Goal: Transaction & Acquisition: Purchase product/service

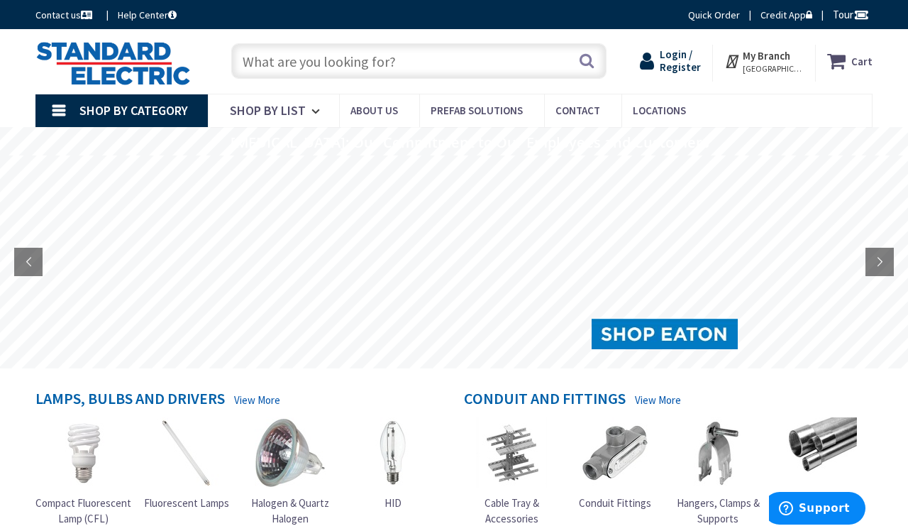
click at [688, 60] on span "Login / Register" at bounding box center [680, 61] width 41 height 26
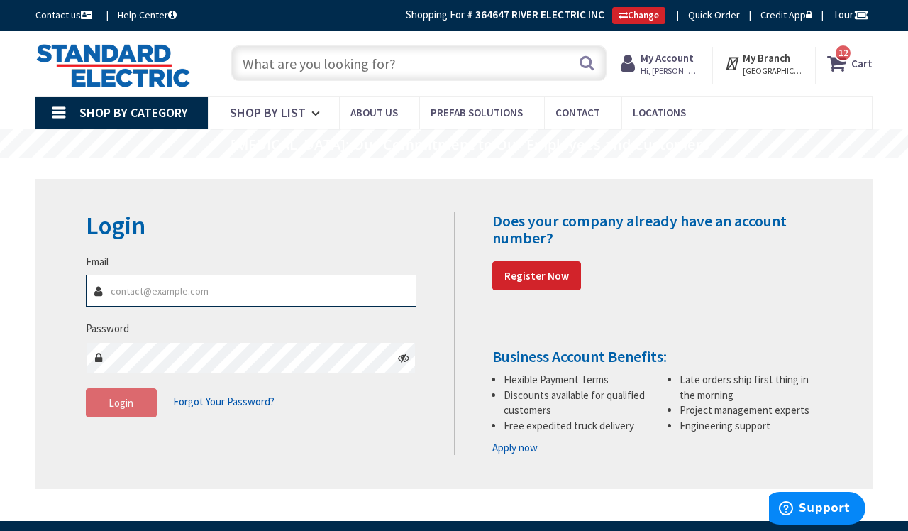
type input "[EMAIL_ADDRESS][DOMAIN_NAME]"
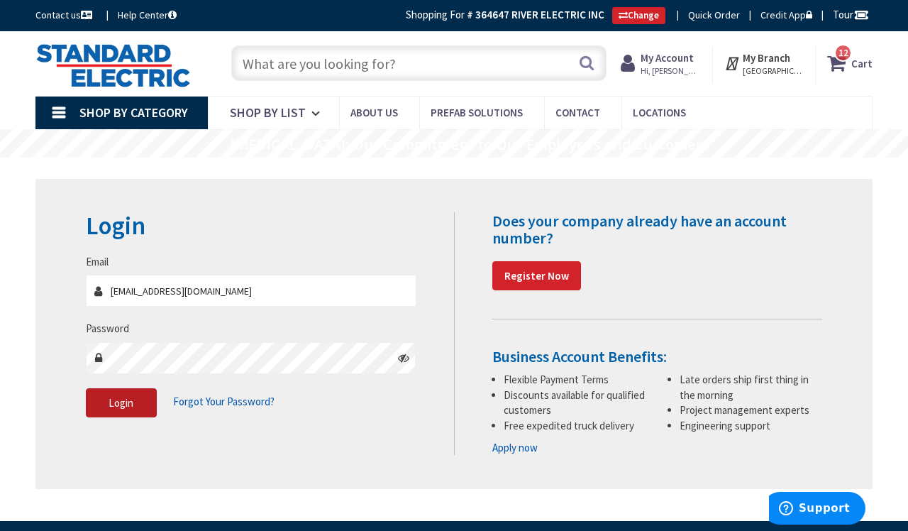
click at [100, 409] on button "Login" at bounding box center [121, 403] width 71 height 30
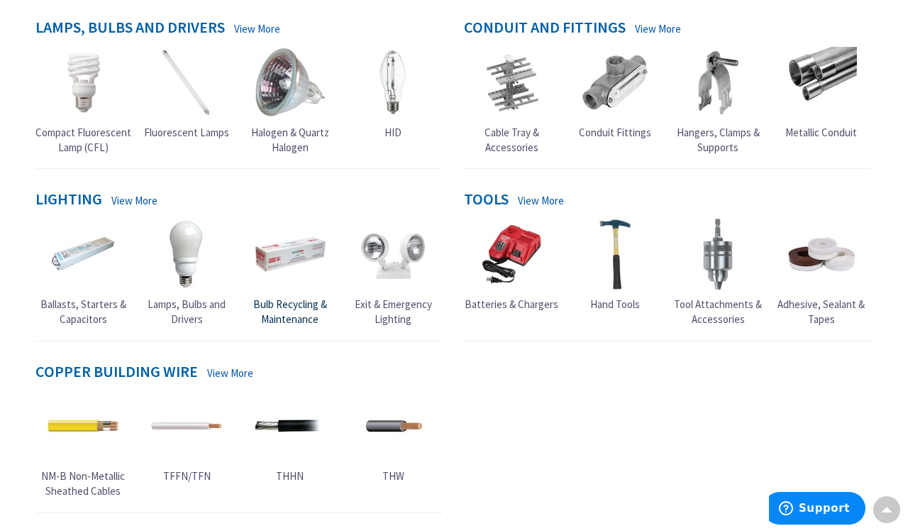
scroll to position [406, 0]
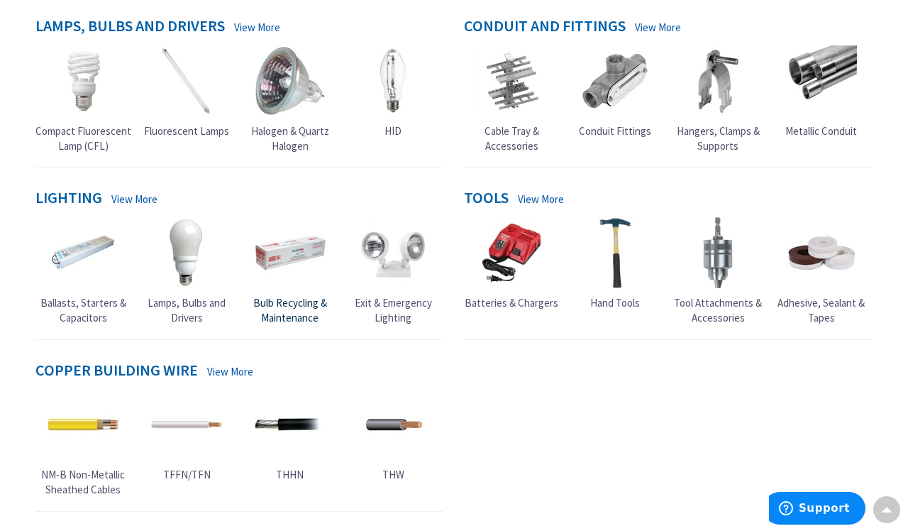
click at [279, 297] on span "Bulb Recycling & Maintenance" at bounding box center [290, 310] width 74 height 28
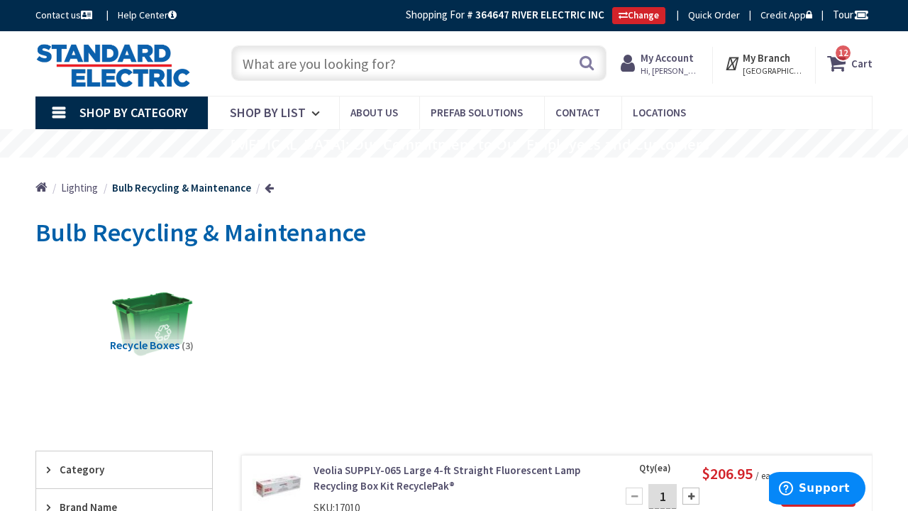
click at [295, 73] on input "text" at bounding box center [418, 62] width 375 height 35
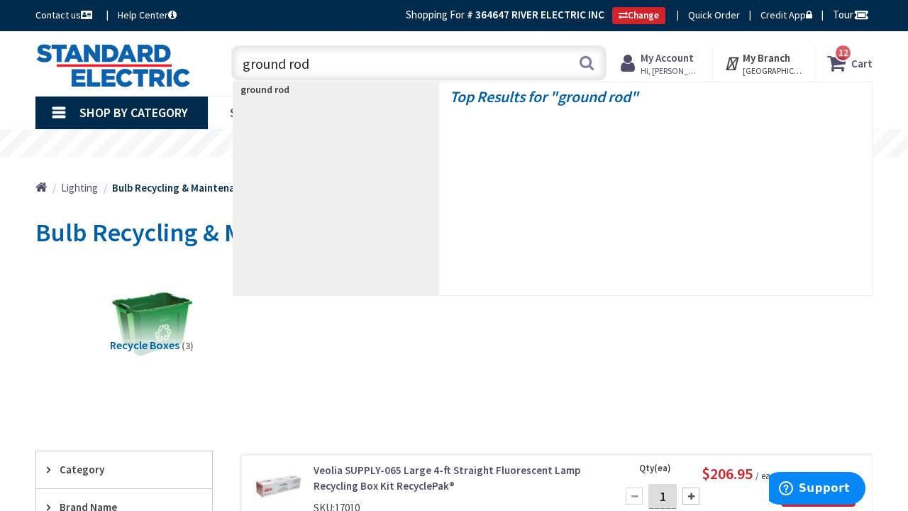
type input "ground rods"
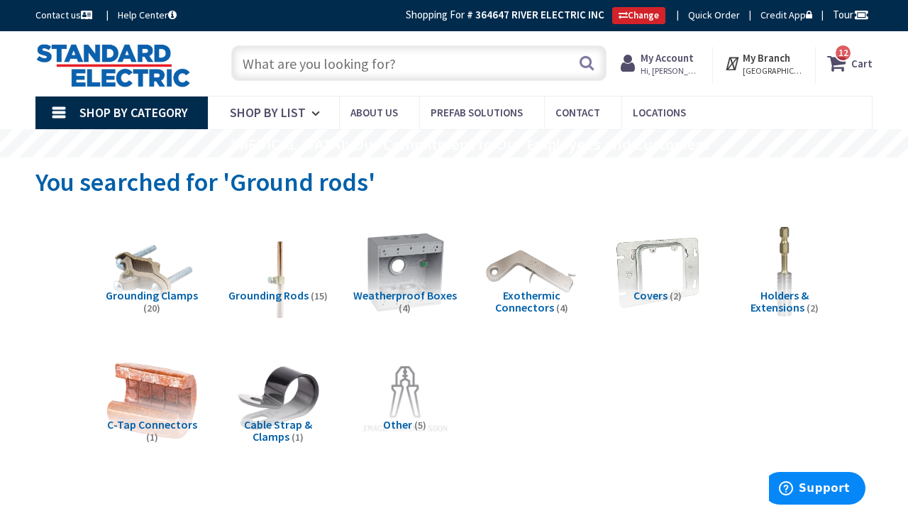
click at [265, 64] on input "text" at bounding box center [418, 62] width 375 height 35
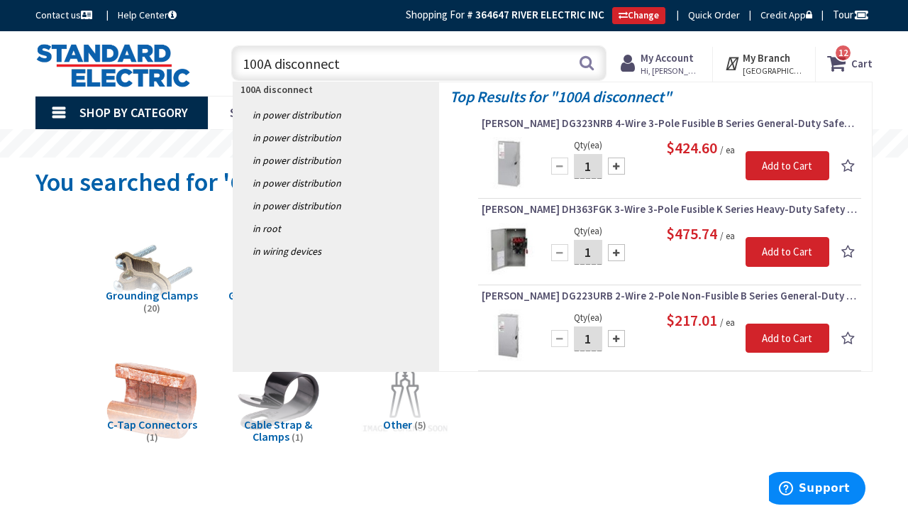
click at [273, 63] on input "100A disconnect" at bounding box center [418, 62] width 375 height 35
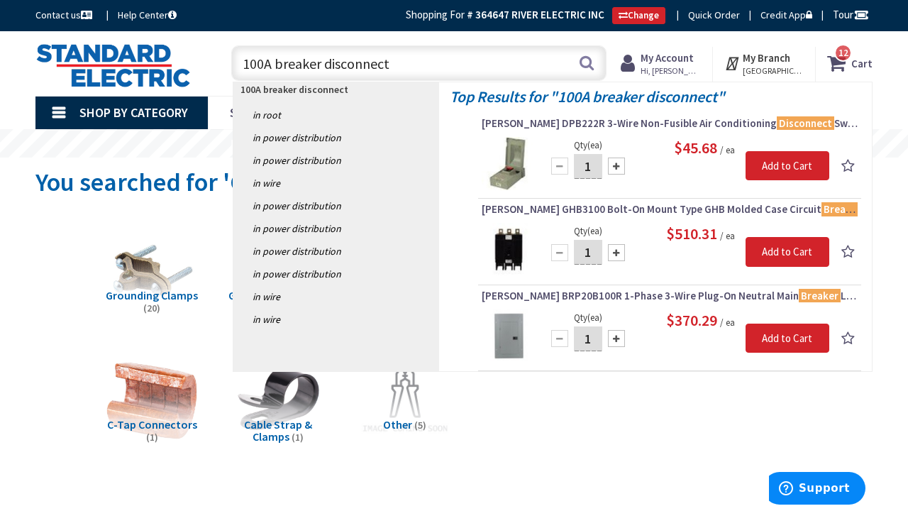
drag, startPoint x: 319, startPoint y: 65, endPoint x: 268, endPoint y: 65, distance: 51.1
click at [268, 65] on input "100A breaker disconnect" at bounding box center [418, 62] width 375 height 35
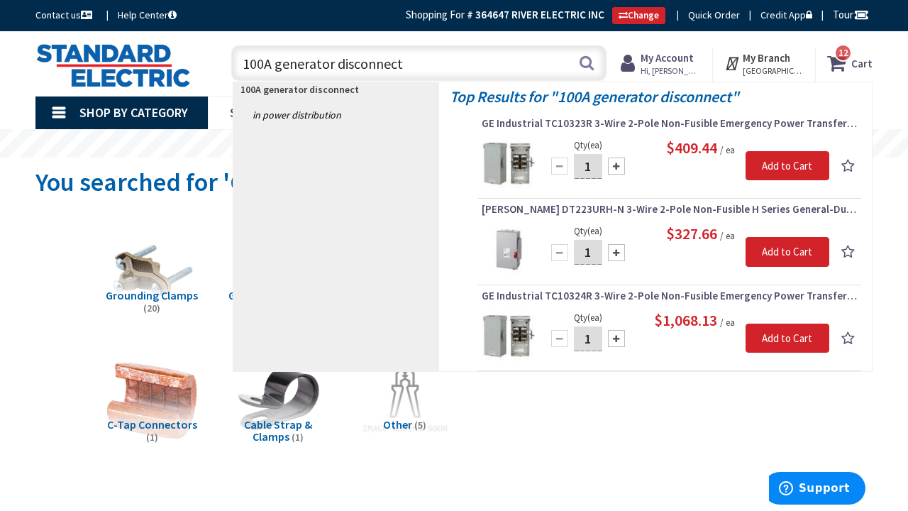
click at [273, 67] on input "100A generator disconnect" at bounding box center [418, 62] width 375 height 35
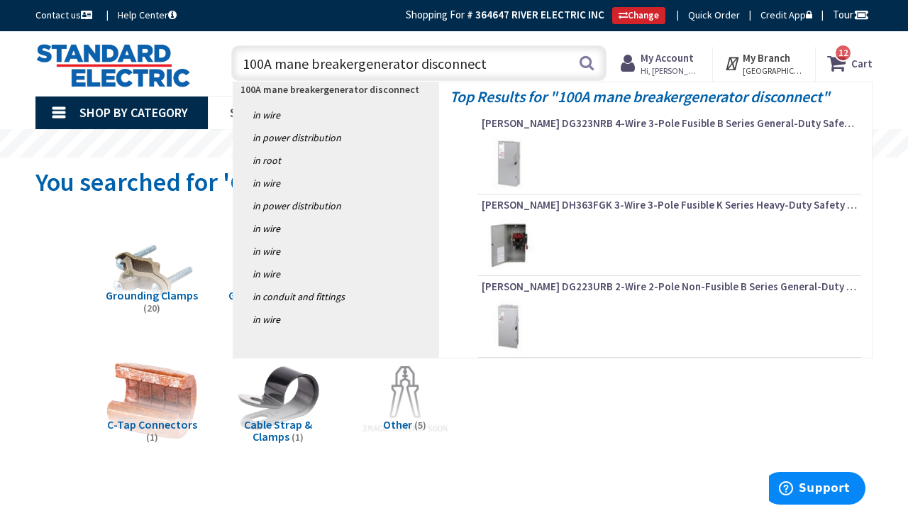
type input "100A mane breaker generator disconnect"
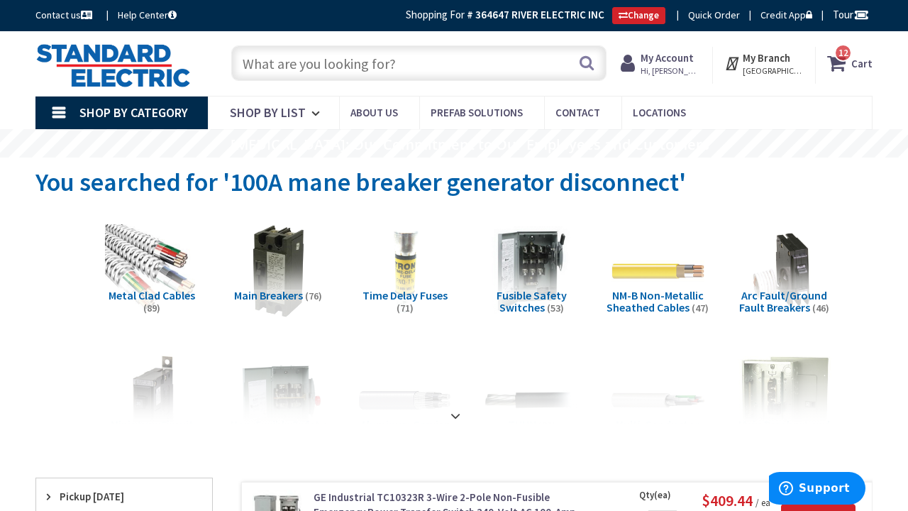
click at [295, 67] on input "text" at bounding box center [418, 62] width 375 height 35
paste input "BR2B100RP"
type input "BR2B100RP"
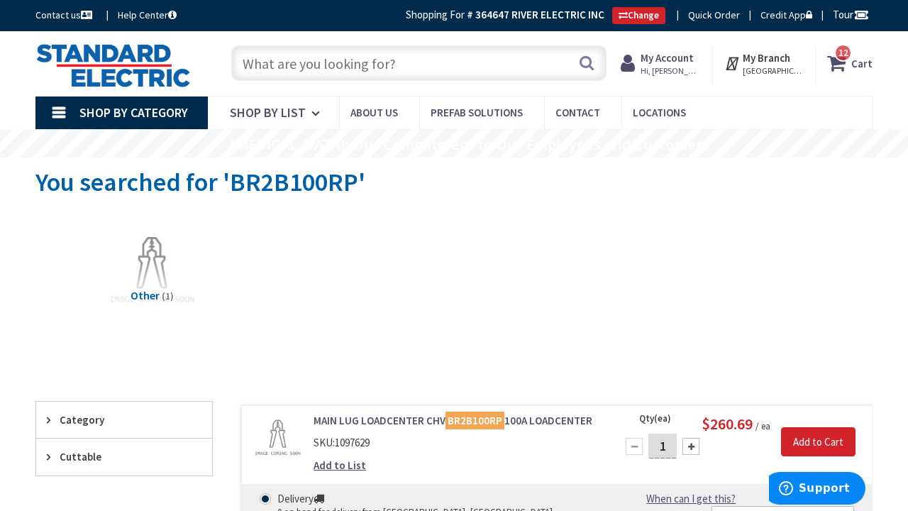
click at [392, 72] on input "text" at bounding box center [418, 62] width 375 height 35
paste input "[PERSON_NAME] BR 100A 2-Space Outdoor Raintight Enclosure"
type input "[PERSON_NAME] BR 100A 2-Space Outdoor Raintight Enclosure"
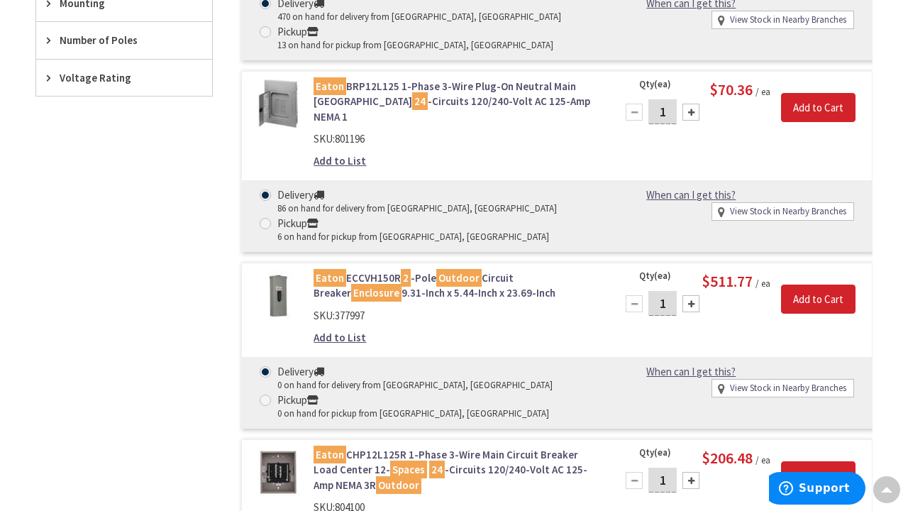
scroll to position [1192, 0]
click at [287, 270] on img at bounding box center [278, 295] width 50 height 50
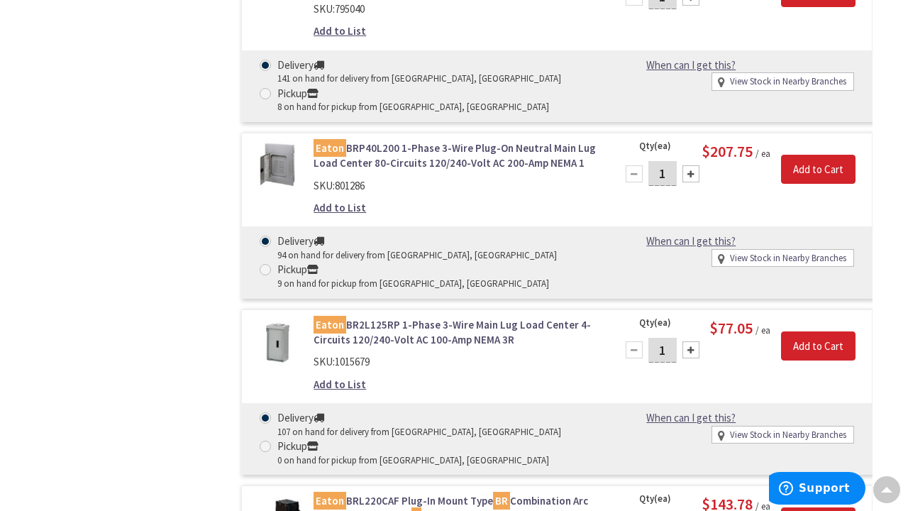
scroll to position [7389, 0]
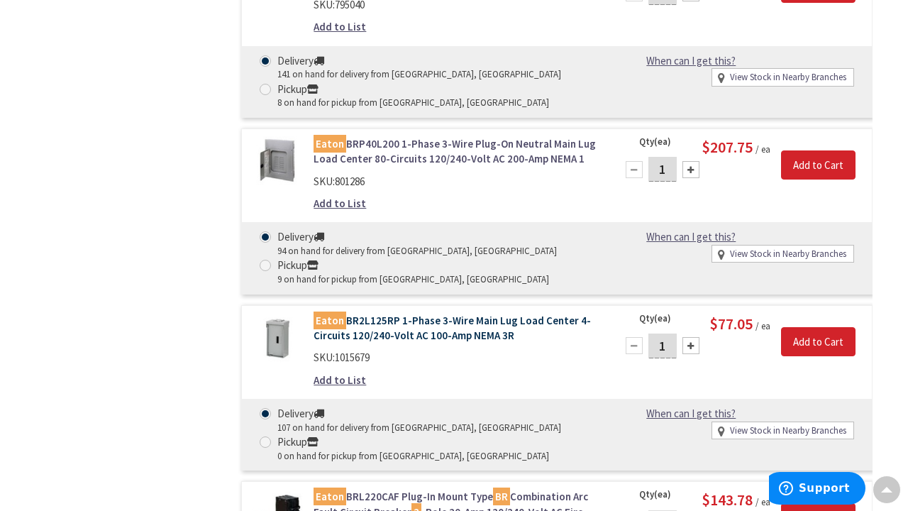
click at [339, 313] on link "Eaton BR2L125RP 1-Phase 3-Wire Main Lug Load Center 4-Circuits 120/240-Volt AC …" at bounding box center [456, 328] width 285 height 31
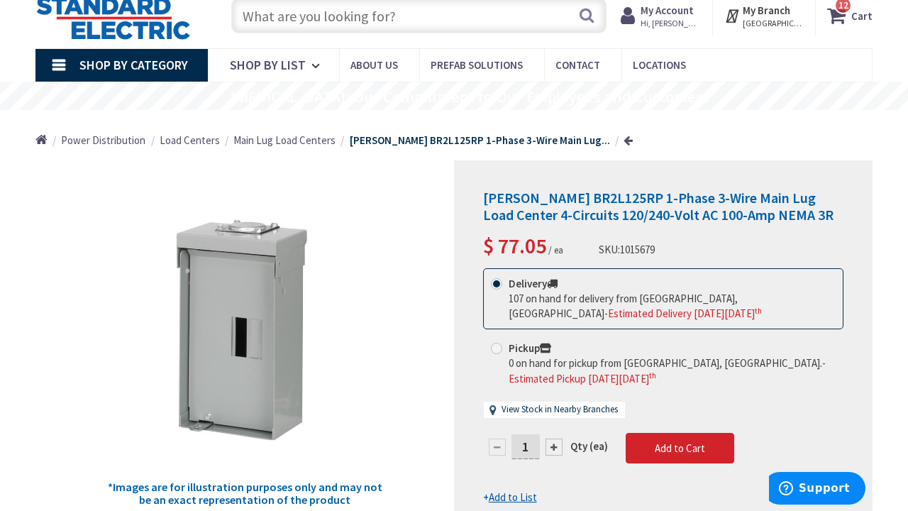
scroll to position [50, 0]
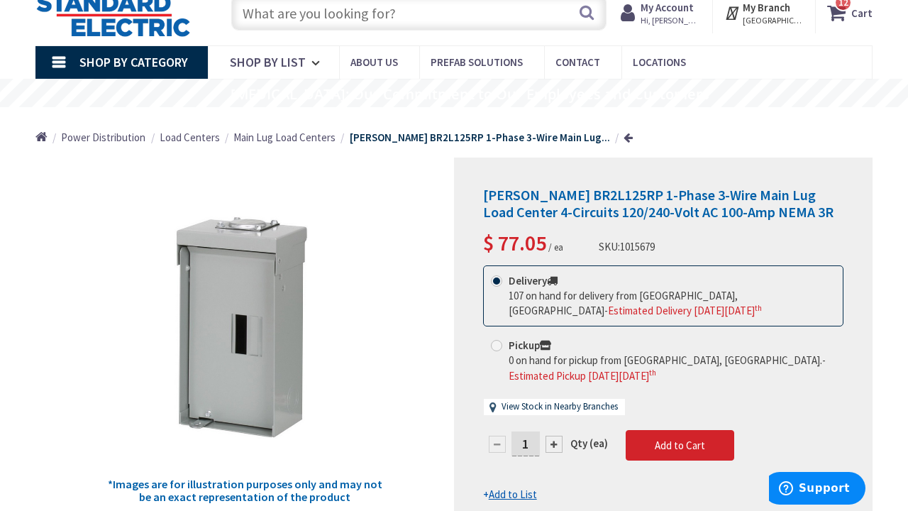
click at [344, 20] on input "text" at bounding box center [418, 12] width 375 height 35
click at [318, 17] on input "text" at bounding box center [418, 12] width 375 height 35
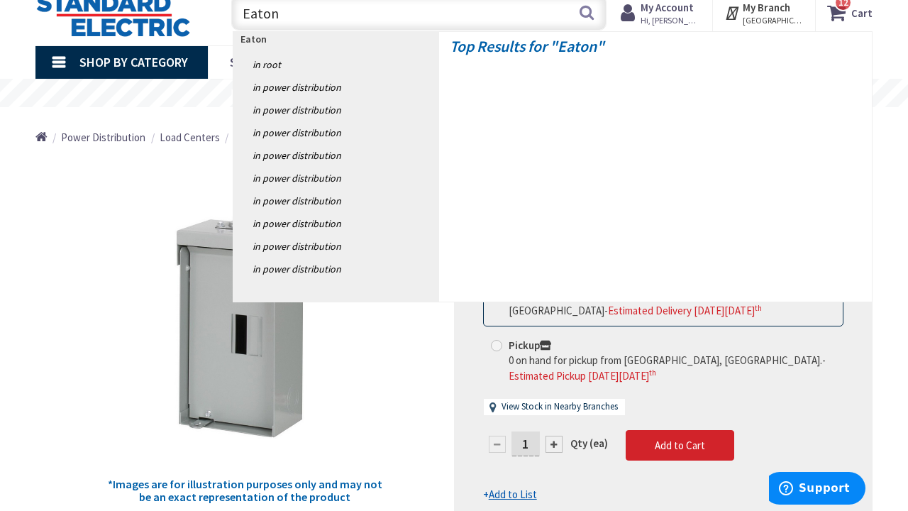
paste input "BR2B100RP"
type input "Eaton BR2B100RP"
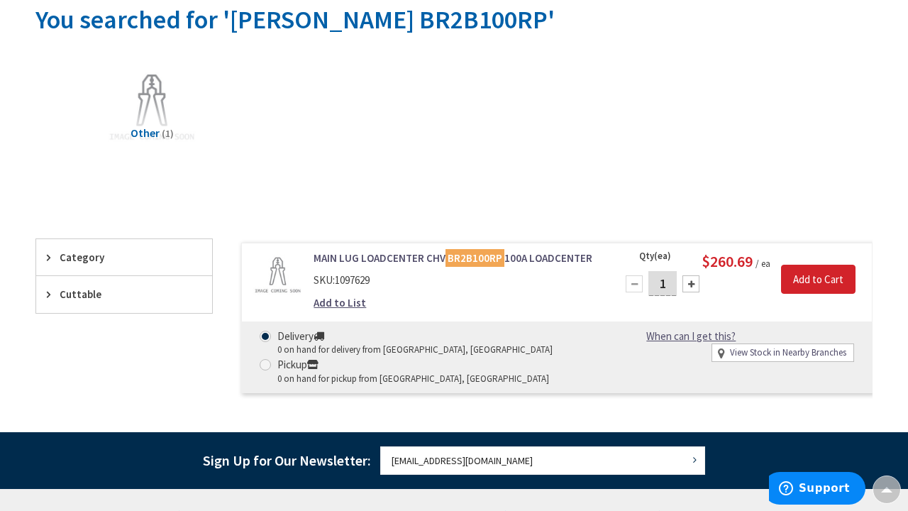
scroll to position [172, 0]
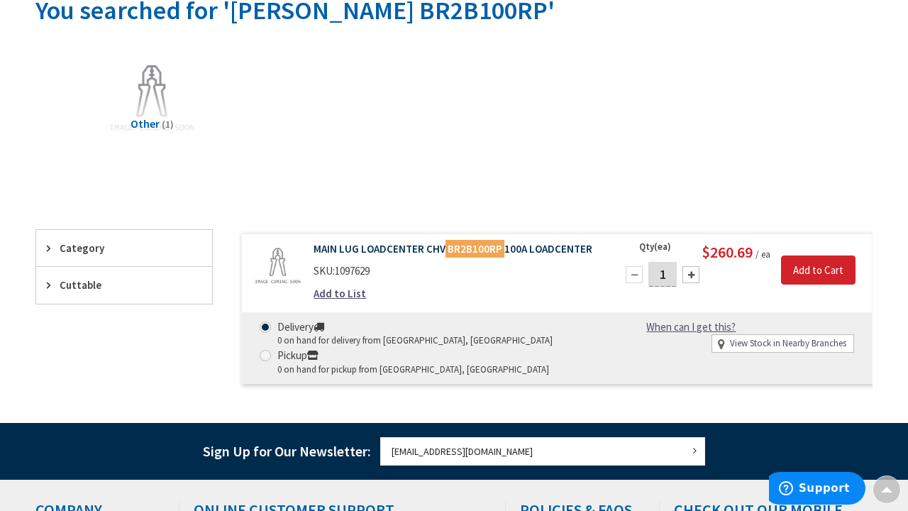
drag, startPoint x: 313, startPoint y: 248, endPoint x: 590, endPoint y: 253, distance: 277.5
click at [590, 253] on div "MAIN LUG LOADCENTER CHV BR2B100RP 100A LOADCENTER SKU: 1097629 Add to List" at bounding box center [456, 274] width 307 height 67
copy link "MAIN LUG LOADCENTER CHV BR2B100RP 100A LOADCENTER"
click at [405, 181] on div "View Subcategories Other (1) Clear all No Products Found We found a particular …" at bounding box center [453, 217] width 837 height 356
click at [317, 246] on link "MAIN LUG LOADCENTER CHV BR2B100RP 100A LOADCENTER" at bounding box center [456, 248] width 285 height 15
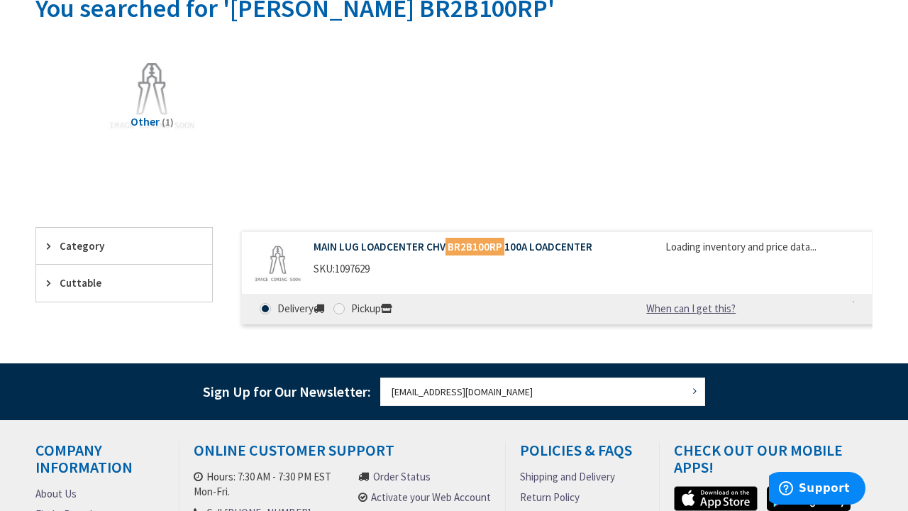
drag, startPoint x: 312, startPoint y: 245, endPoint x: 596, endPoint y: 246, distance: 284.6
click at [596, 246] on div "MAIN LUG LOADCENTER CHV BR2B100RP 100A LOADCENTER SKU: 1097629" at bounding box center [456, 261] width 307 height 45
copy link "MAIN LUG LOADCENTER CHV BR2B100RP 100A LOADCENTER"
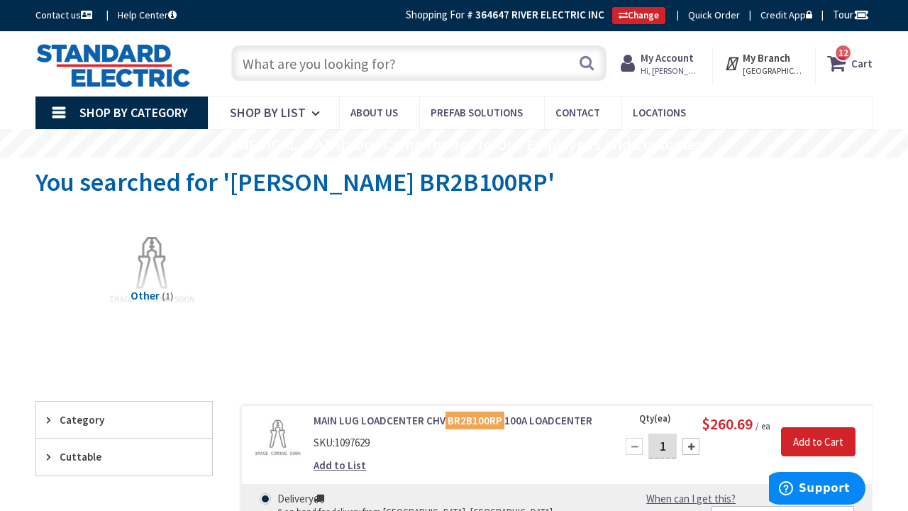
click at [283, 68] on input "text" at bounding box center [418, 62] width 375 height 35
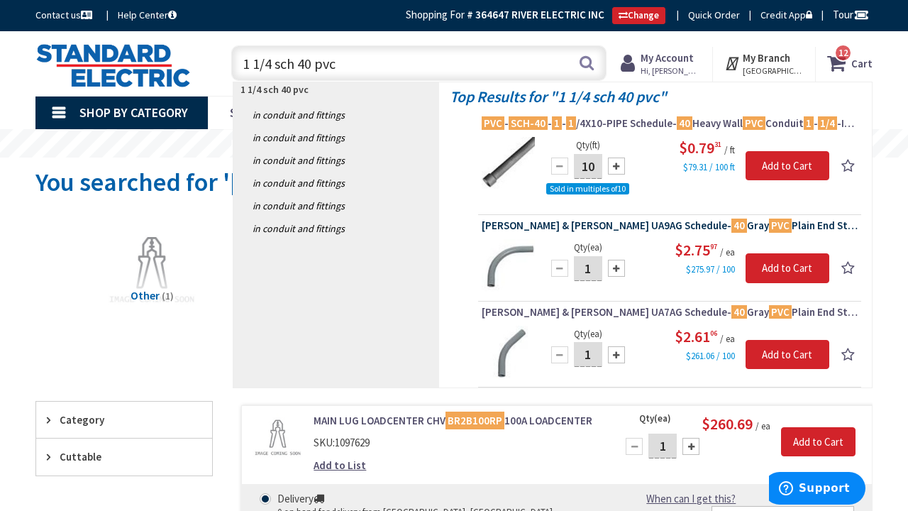
type input "1 1/4 sch 40 pvc"
click at [785, 224] on span "Thomas & Betts UA9AG Schedule- 40 Gray PVC Plain End Standard Radius 90-Degree …" at bounding box center [670, 226] width 376 height 14
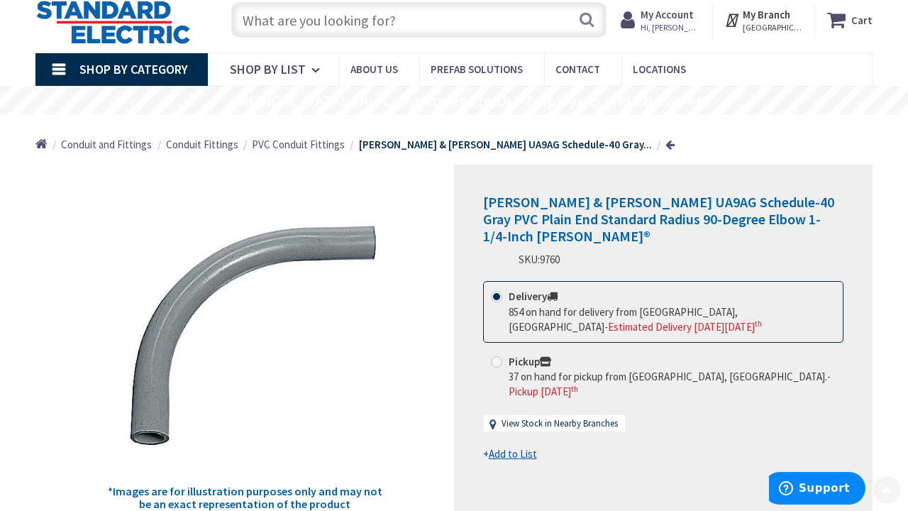
scroll to position [38, 0]
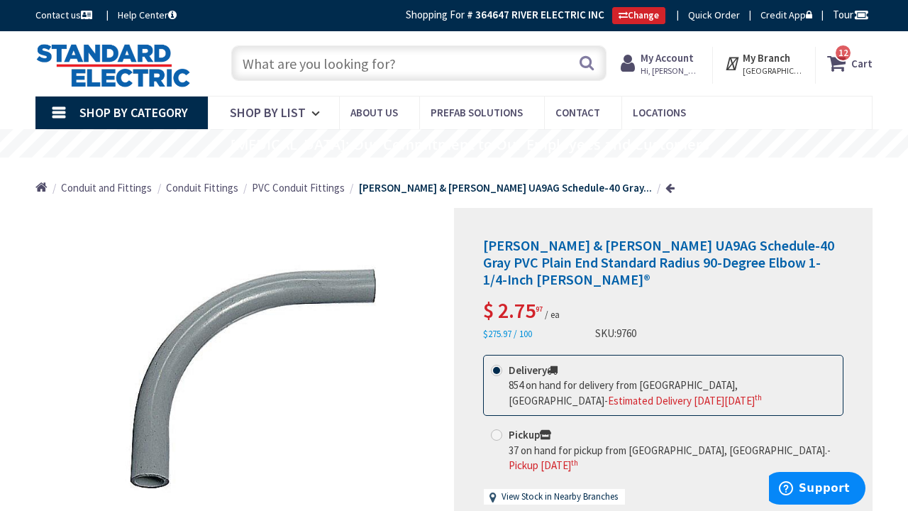
click at [346, 53] on input "text" at bounding box center [418, 62] width 375 height 35
click at [280, 71] on input "text" at bounding box center [418, 62] width 375 height 35
paste input "1 1/4 expansion fitting"
type input "1 1/4 expansion fitting"
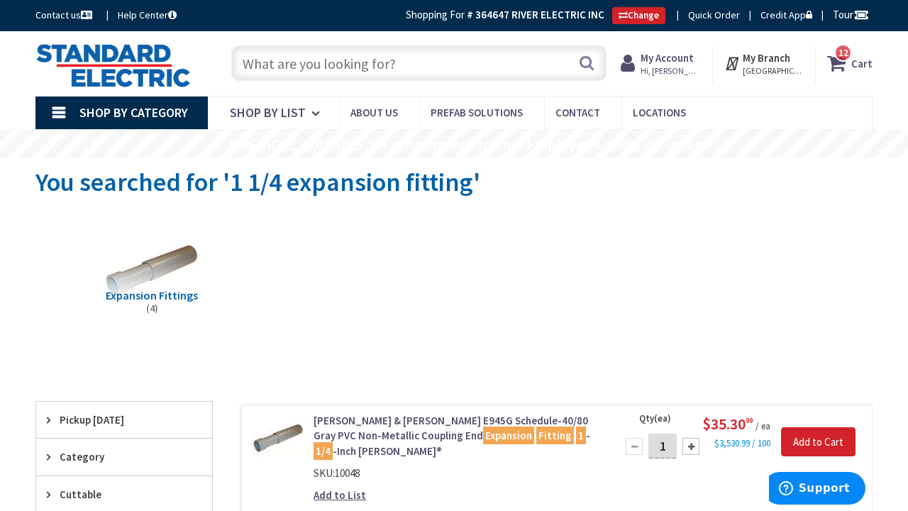
click at [303, 60] on input "text" at bounding box center [418, 62] width 375 height 35
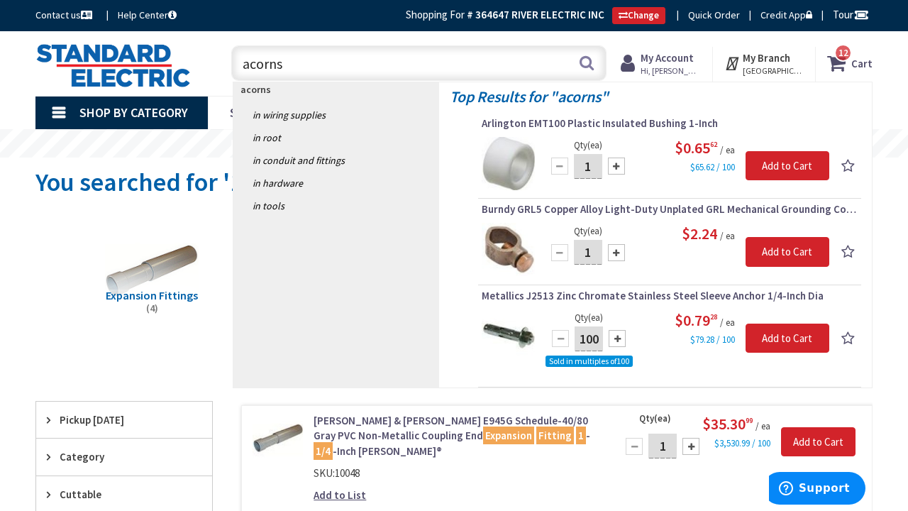
drag, startPoint x: 290, startPoint y: 67, endPoint x: 228, endPoint y: 65, distance: 62.5
click at [228, 65] on div "acorns acorns Search" at bounding box center [415, 62] width 383 height 45
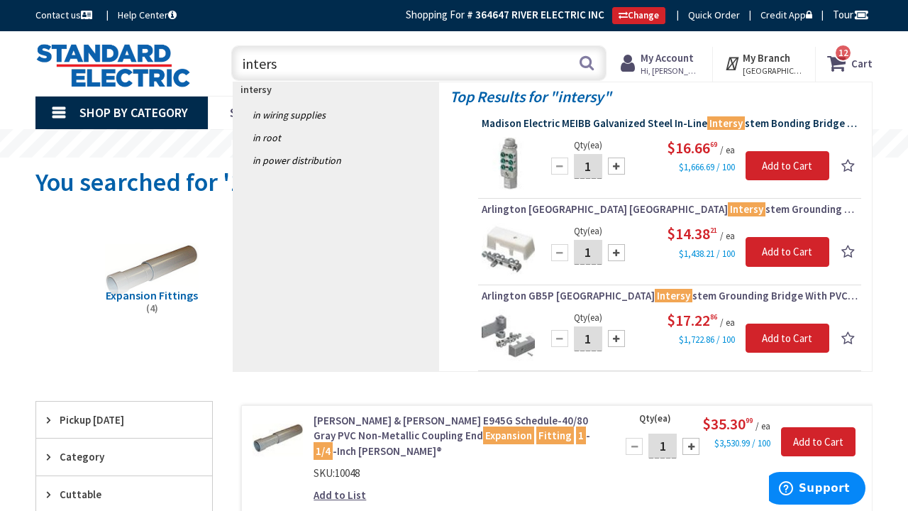
drag, startPoint x: 288, startPoint y: 77, endPoint x: 544, endPoint y: 120, distance: 259.8
click at [544, 120] on li "Madison Electric MEIBB Galvanized Steel In-Line Intersy stem Bonding Bridge Con…" at bounding box center [669, 157] width 383 height 83
drag, startPoint x: 478, startPoint y: 120, endPoint x: 593, endPoint y: 124, distance: 115.8
click at [593, 124] on li "Madison Electric MEIBB Galvanized Steel In-Line Intersy stem Bonding Bridge Con…" at bounding box center [669, 157] width 383 height 83
drag, startPoint x: 292, startPoint y: 60, endPoint x: 241, endPoint y: 60, distance: 51.1
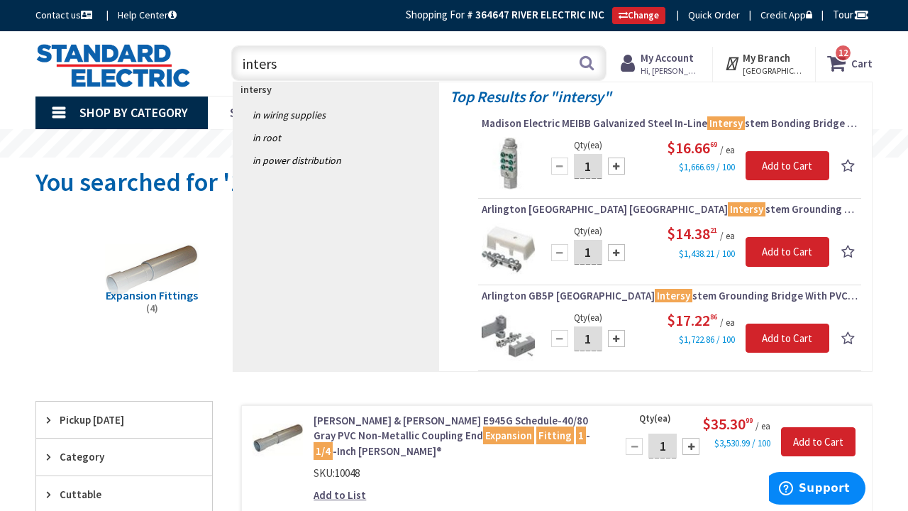
click at [241, 60] on input "inters" at bounding box center [418, 62] width 375 height 35
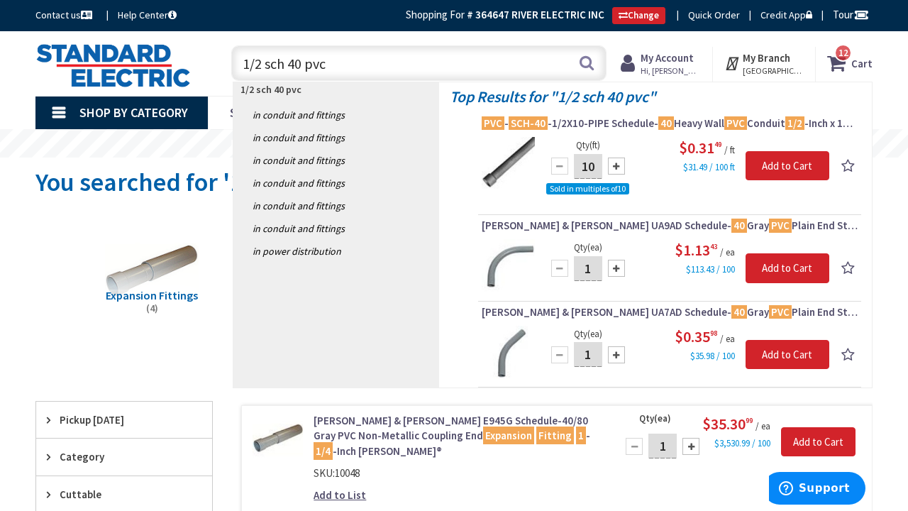
drag, startPoint x: 336, startPoint y: 65, endPoint x: 232, endPoint y: 64, distance: 104.3
click at [232, 64] on input "1/2 sch 40 pvc" at bounding box center [418, 62] width 375 height 35
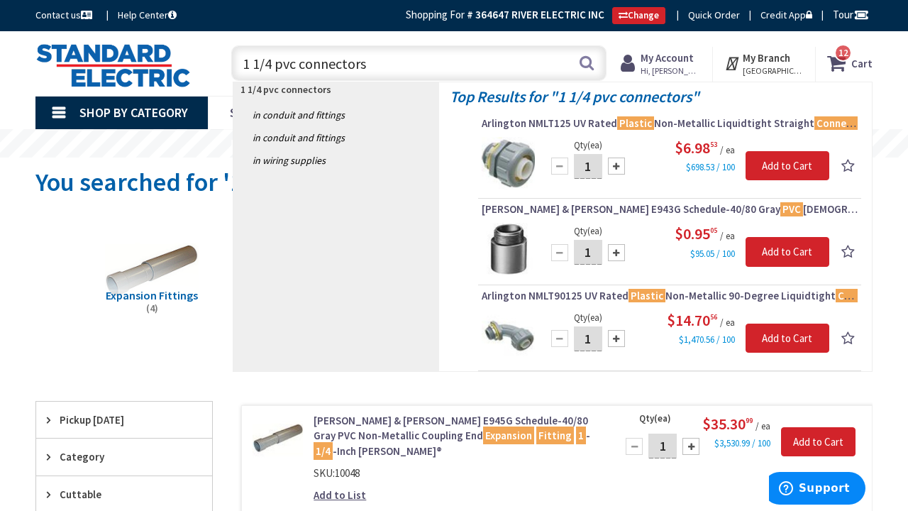
drag, startPoint x: 273, startPoint y: 62, endPoint x: 226, endPoint y: 62, distance: 46.8
click at [226, 62] on div "1 1/4 pvc connectors 1 1/4 pvc connectors Search" at bounding box center [415, 62] width 383 height 45
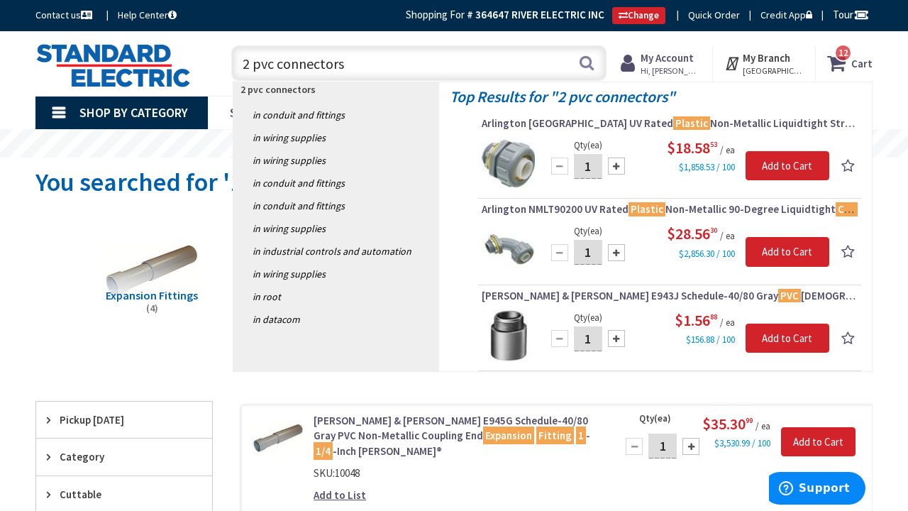
click at [307, 63] on input "2 pvc connectors" at bounding box center [418, 62] width 375 height 35
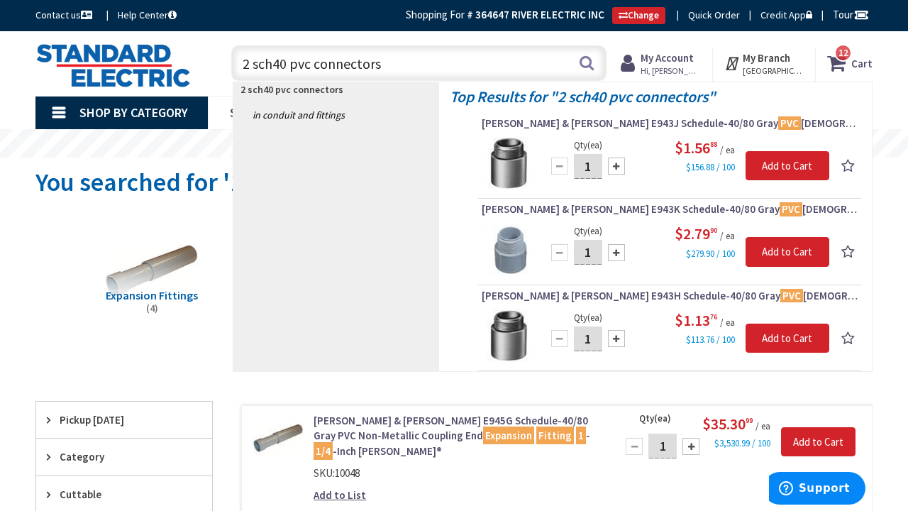
drag, startPoint x: 394, startPoint y: 67, endPoint x: 254, endPoint y: 63, distance: 139.9
click at [254, 63] on input "2 sch40 pvc connectors" at bounding box center [418, 62] width 375 height 35
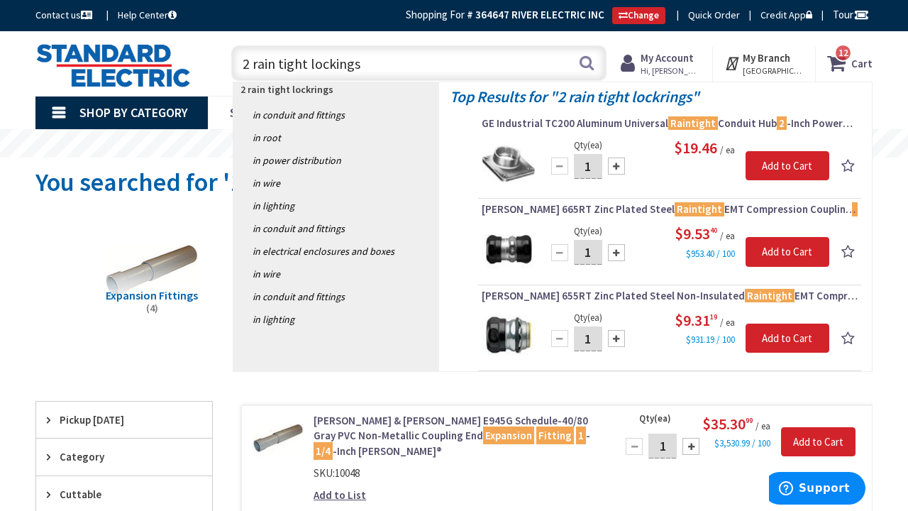
drag, startPoint x: 254, startPoint y: 63, endPoint x: 312, endPoint y: 91, distance: 64.4
click at [312, 91] on strong "2 rain tight lockrings" at bounding box center [287, 89] width 93 height 13
click at [365, 67] on input "2 rain tight lockings" at bounding box center [418, 62] width 375 height 35
drag, startPoint x: 365, startPoint y: 67, endPoint x: 309, endPoint y: 63, distance: 55.5
click at [309, 63] on input "2 rain tight lockings" at bounding box center [418, 62] width 375 height 35
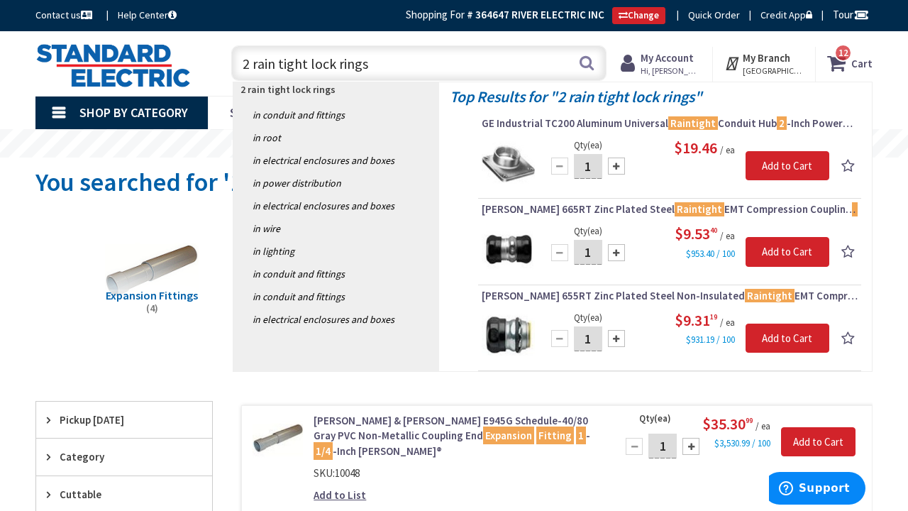
click at [247, 59] on input "2 rain tight lock rings" at bounding box center [418, 62] width 375 height 35
type input "2" rain tight lock rings"
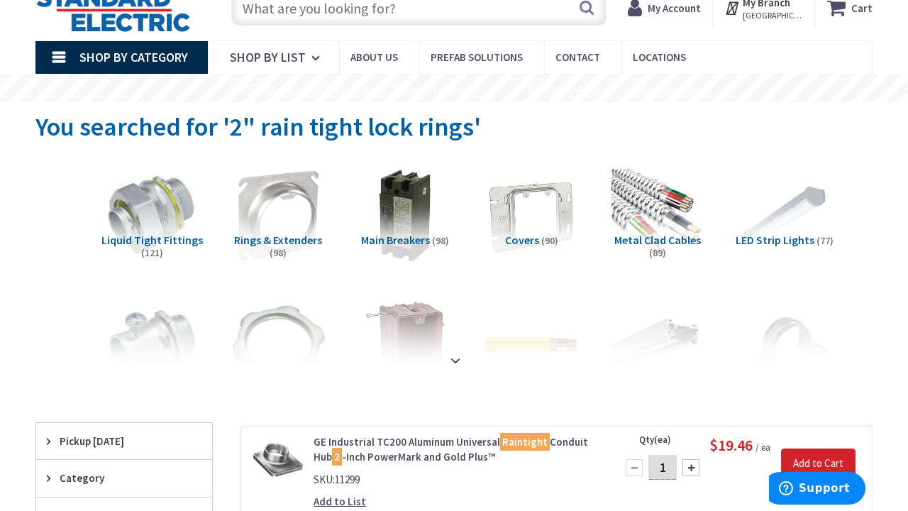
scroll to position [56, 0]
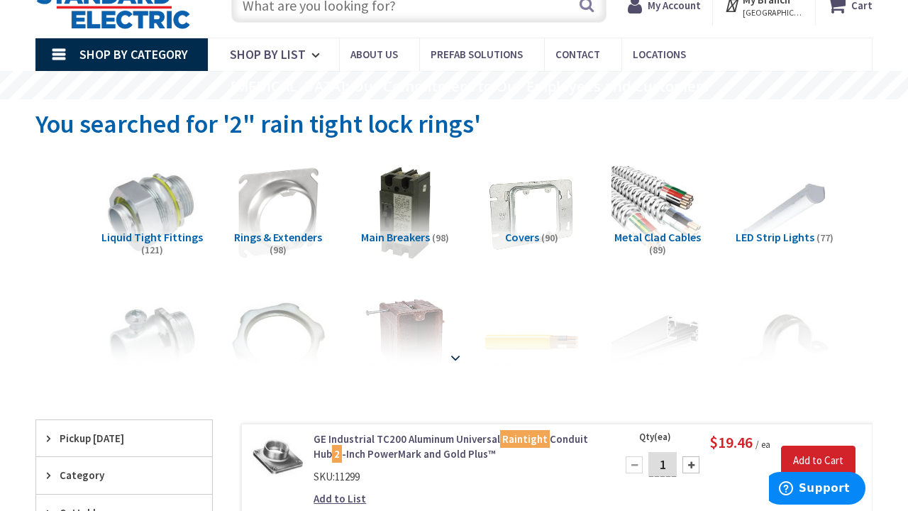
click at [260, 324] on div at bounding box center [454, 326] width 766 height 78
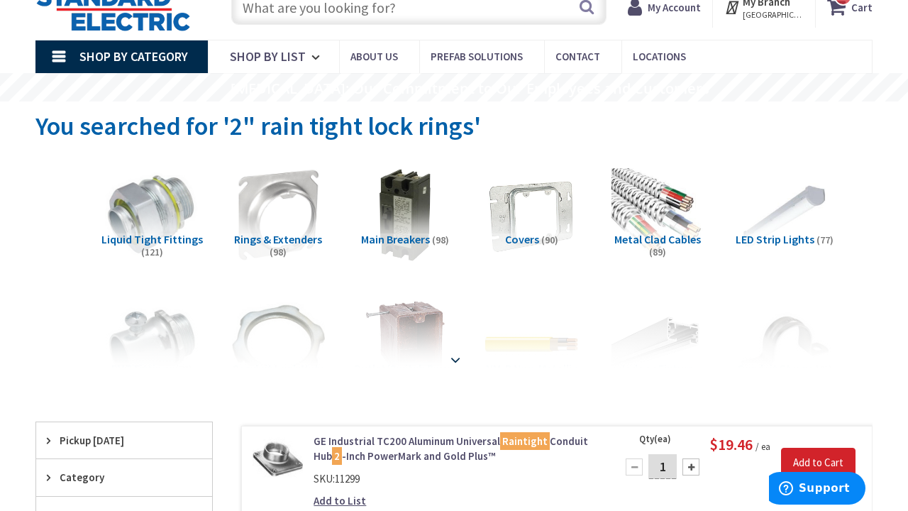
click at [453, 353] on strong at bounding box center [455, 360] width 17 height 16
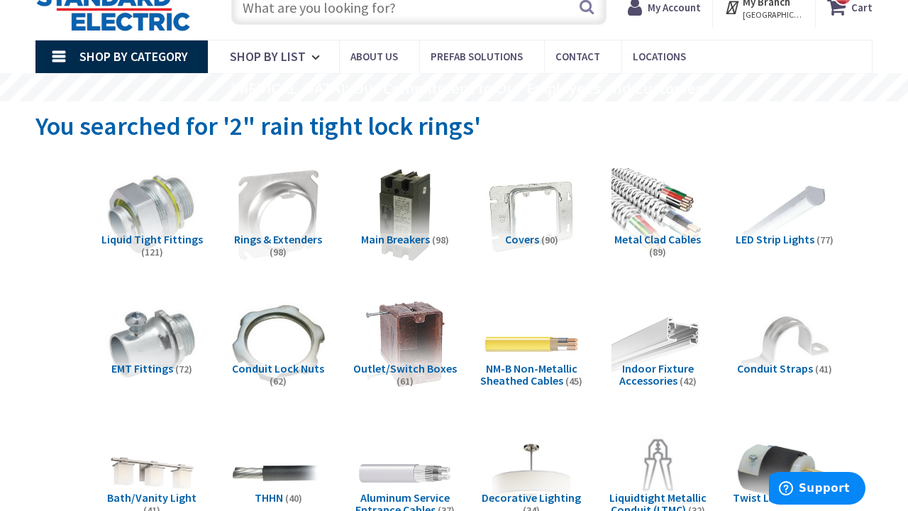
click at [278, 365] on span "Conduit Lock Nuts" at bounding box center [278, 368] width 92 height 14
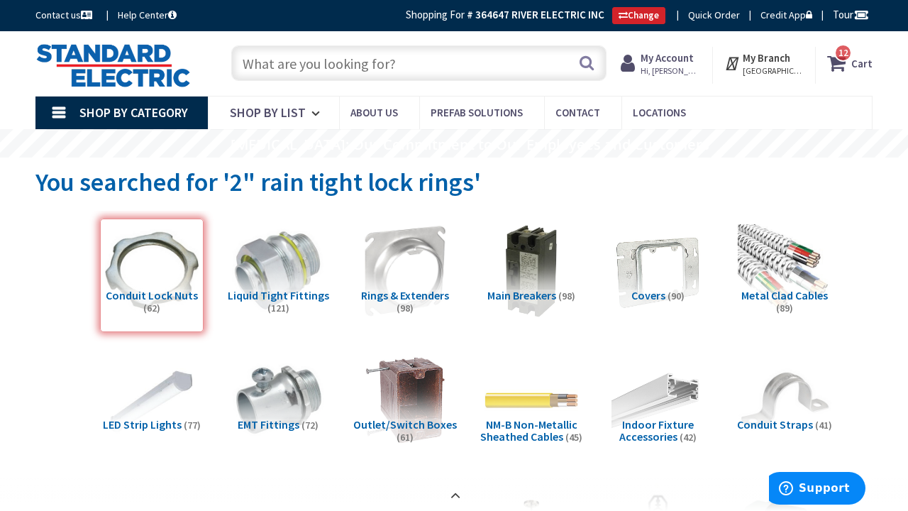
scroll to position [0, 0]
click at [255, 57] on input "text" at bounding box center [418, 62] width 375 height 35
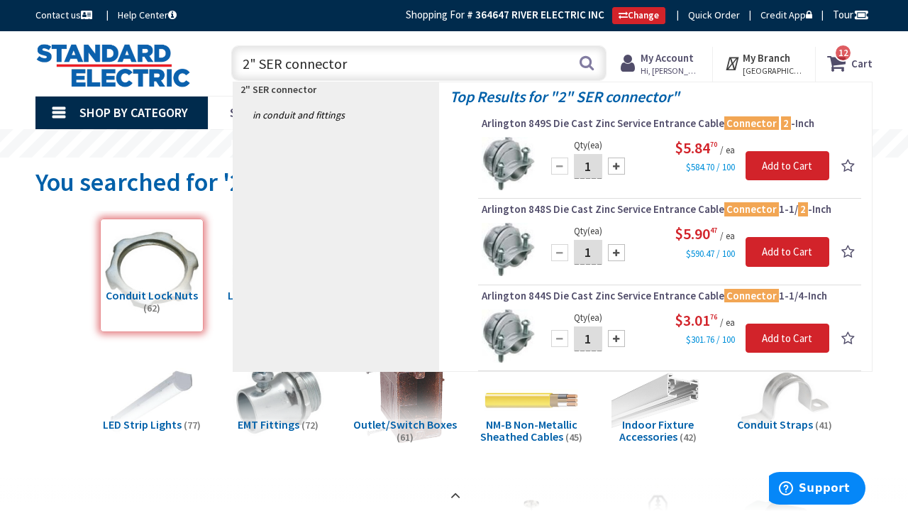
click at [243, 65] on input "2" SER connector" at bounding box center [418, 62] width 375 height 35
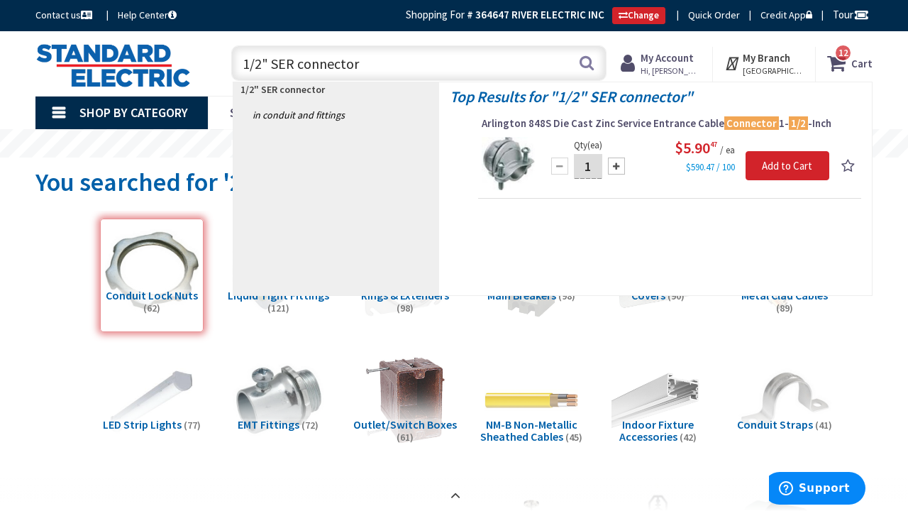
click at [361, 65] on input "1/2" SER connector" at bounding box center [418, 62] width 375 height 35
drag, startPoint x: 295, startPoint y: 65, endPoint x: 270, endPoint y: 65, distance: 24.1
click at [270, 65] on input "1/2" SER connector" at bounding box center [418, 62] width 375 height 35
type input "1/2" pvc connector"
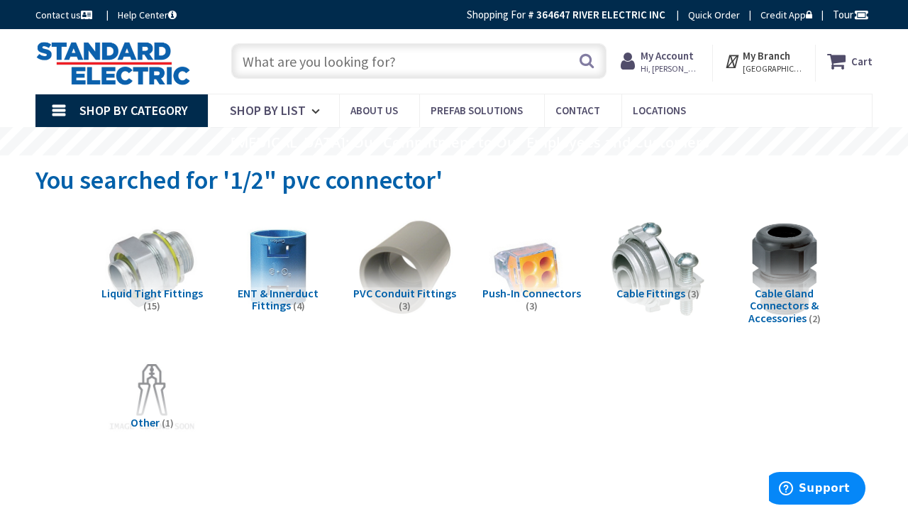
click at [412, 261] on img at bounding box center [404, 268] width 103 height 103
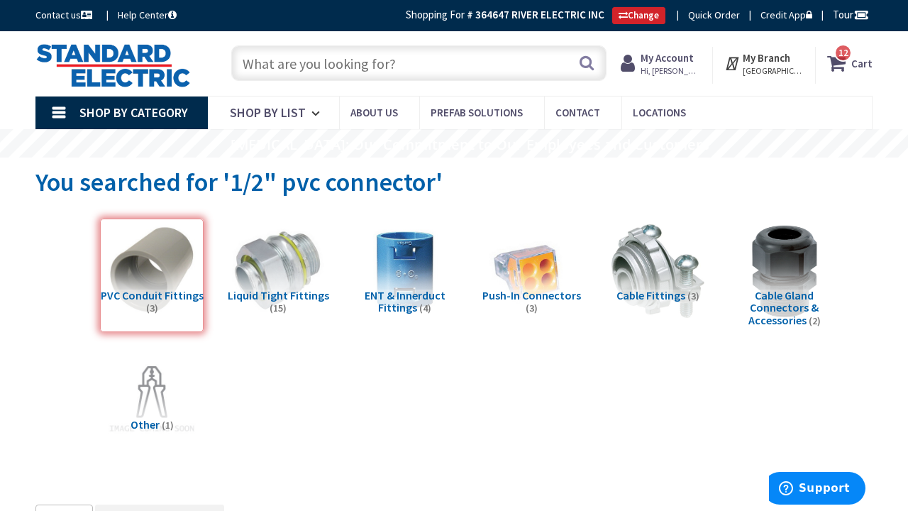
click at [292, 62] on input "text" at bounding box center [418, 62] width 375 height 35
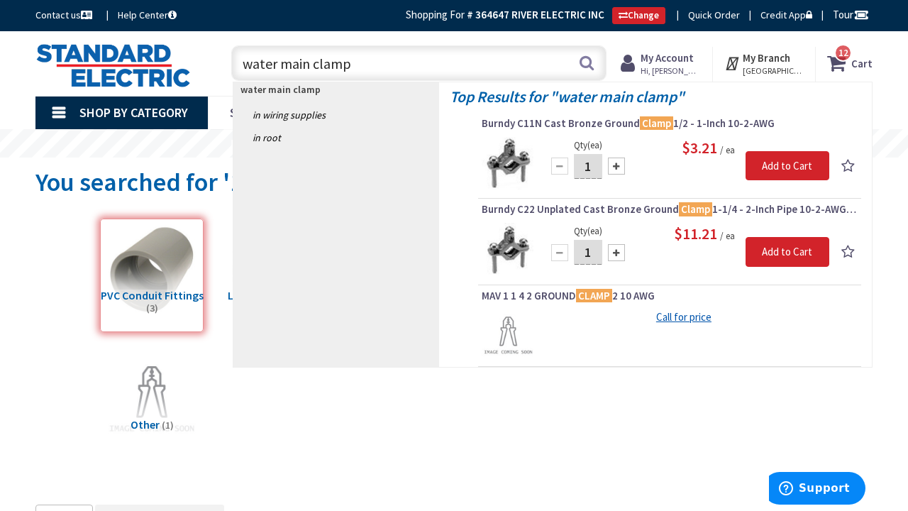
drag, startPoint x: 363, startPoint y: 69, endPoint x: 187, endPoint y: 70, distance: 175.3
click at [187, 70] on div "Toggle Nav water main clamp water main clamp Search 12 12 12 items Cart My Cart…" at bounding box center [454, 64] width 859 height 48
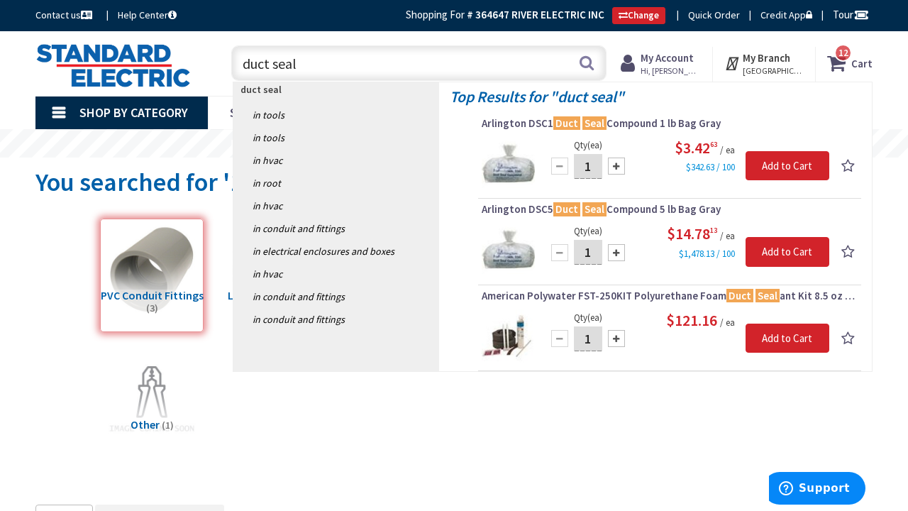
drag, startPoint x: 300, startPoint y: 60, endPoint x: 189, endPoint y: 60, distance: 111.4
click at [189, 60] on div "Toggle Nav duct seal duct seal Search 12 12 12 items Cart My Cart 12" at bounding box center [454, 64] width 859 height 48
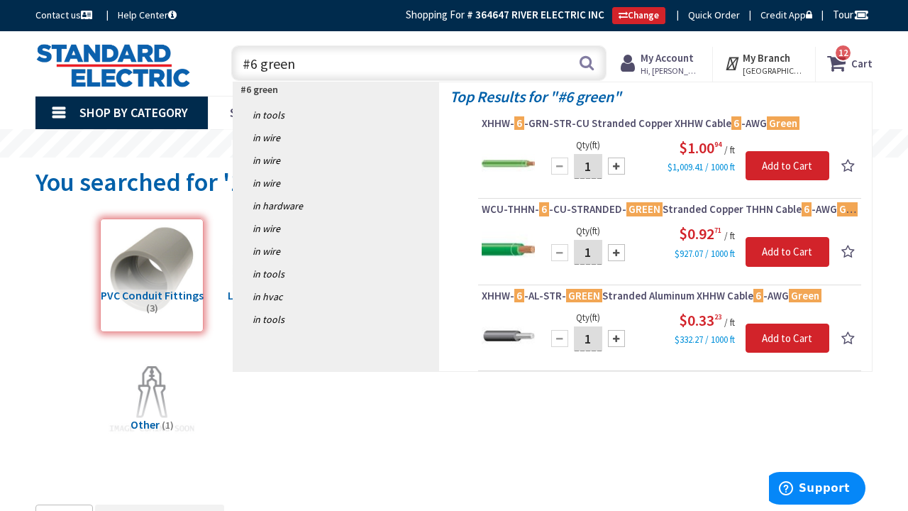
click at [256, 65] on input "#6 green" at bounding box center [418, 62] width 375 height 35
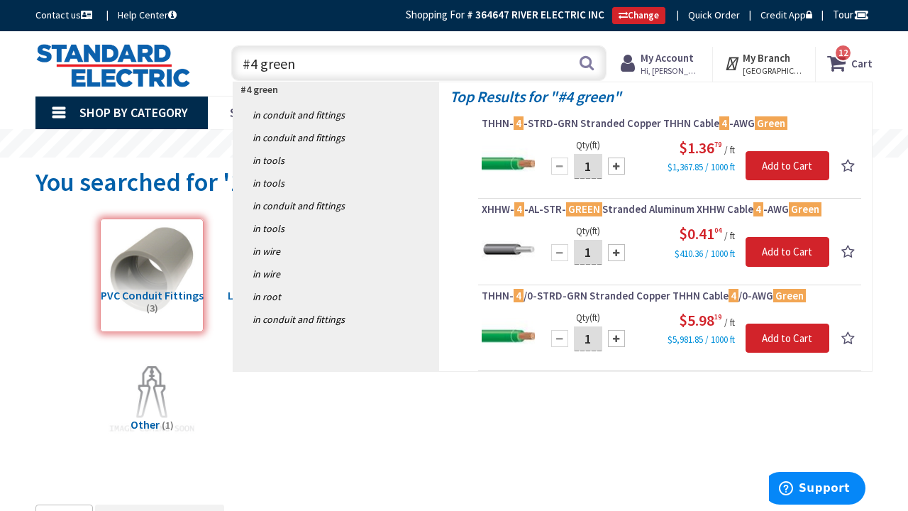
drag, startPoint x: 310, startPoint y: 75, endPoint x: 221, endPoint y: 70, distance: 88.9
click at [221, 70] on div "#4 green #4 green Search 12" at bounding box center [416, 62] width 404 height 45
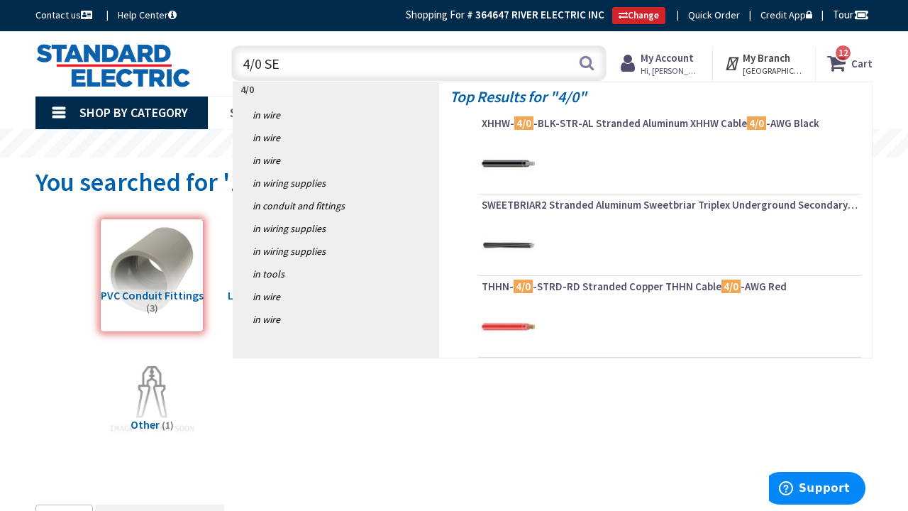
type input "4/0 SER"
